Goal: Use online tool/utility: Use online tool/utility

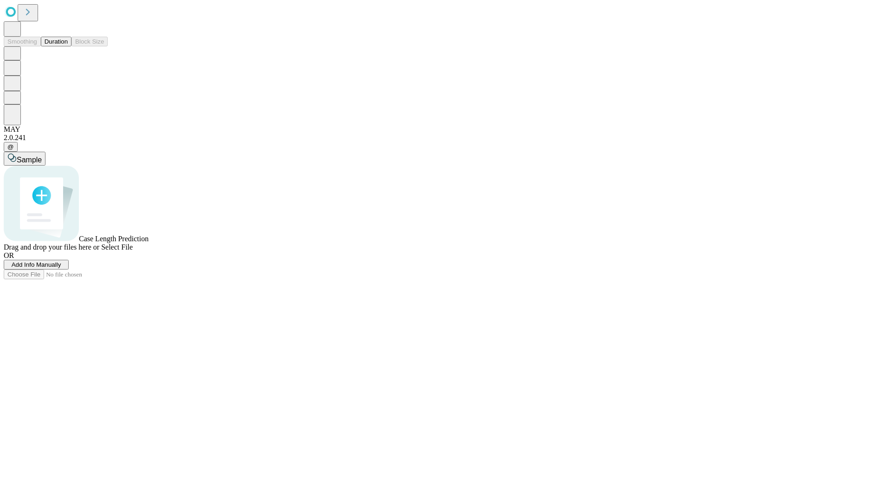
click at [61, 268] on span "Add Info Manually" at bounding box center [37, 264] width 50 height 7
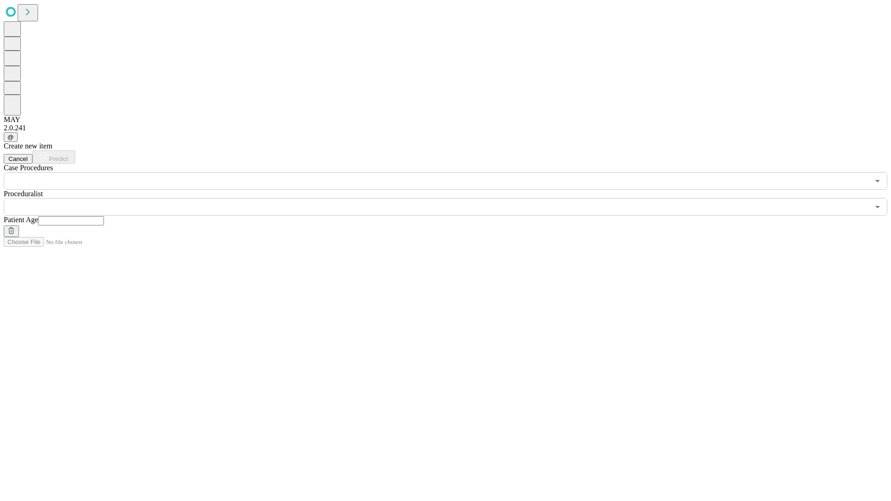
click at [104, 216] on input "text" at bounding box center [71, 220] width 66 height 9
type input "**"
click at [452, 198] on input "text" at bounding box center [436, 207] width 865 height 18
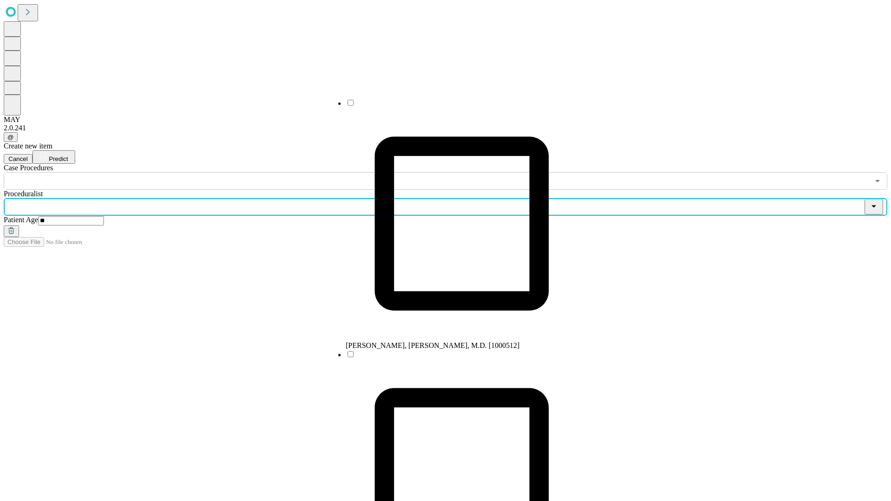
click at [452, 106] on li "[PERSON_NAME], [PERSON_NAME], M.D. [1000512]" at bounding box center [462, 223] width 232 height 251
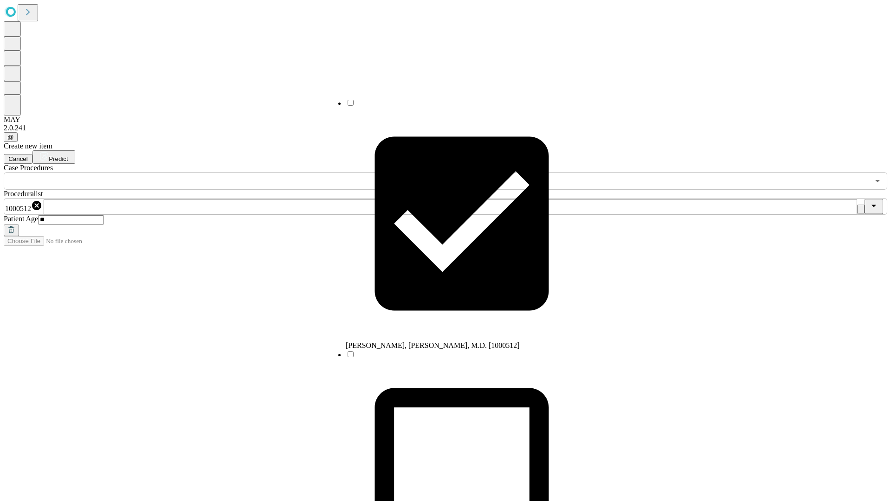
click at [195, 172] on input "text" at bounding box center [436, 181] width 865 height 18
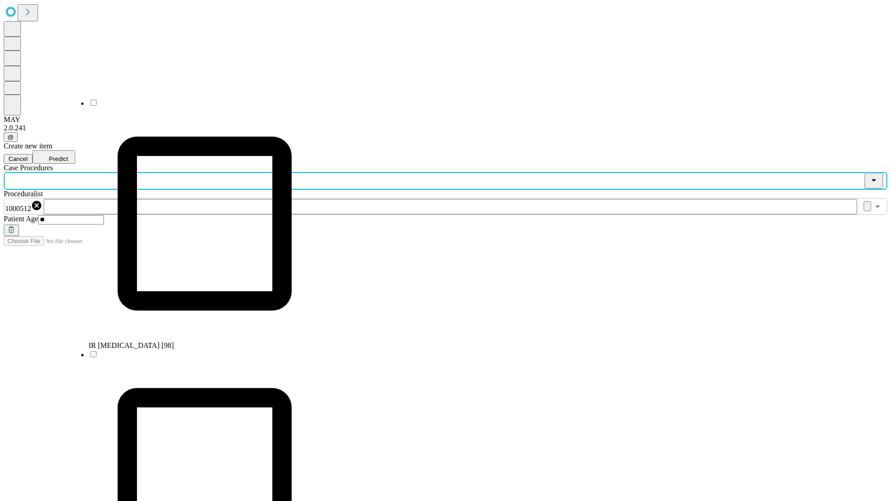
click at [195, 106] on li "IR [MEDICAL_DATA] [98]" at bounding box center [205, 223] width 232 height 251
click at [68, 155] on span "Predict" at bounding box center [58, 158] width 19 height 7
